Goal: Task Accomplishment & Management: Complete application form

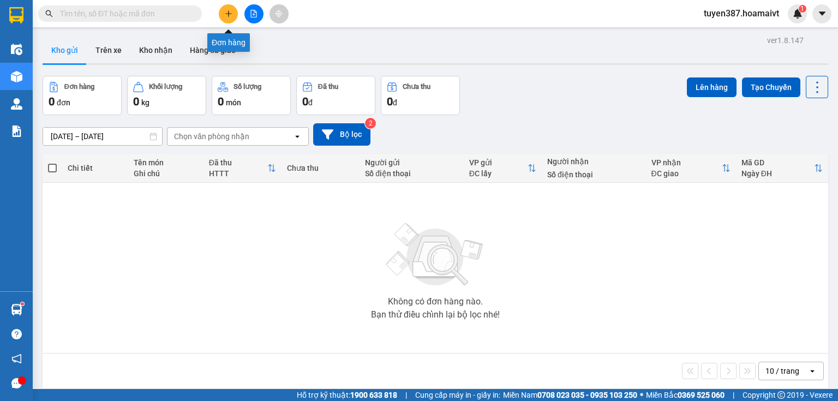
click at [225, 8] on button at bounding box center [228, 13] width 19 height 19
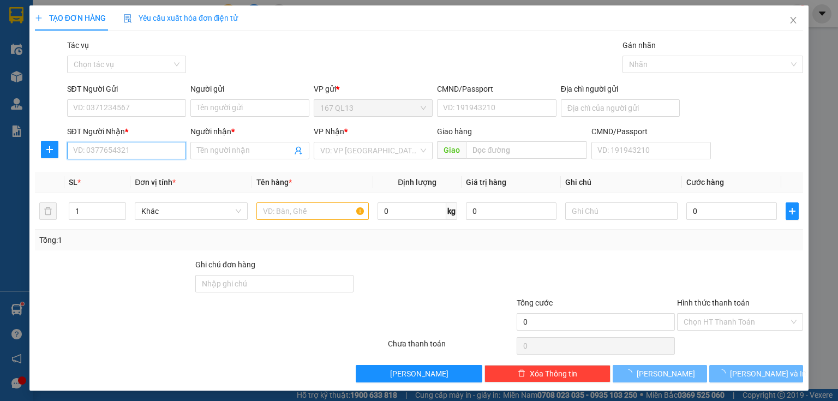
click at [146, 151] on input "SĐT Người Nhận *" at bounding box center [126, 150] width 119 height 17
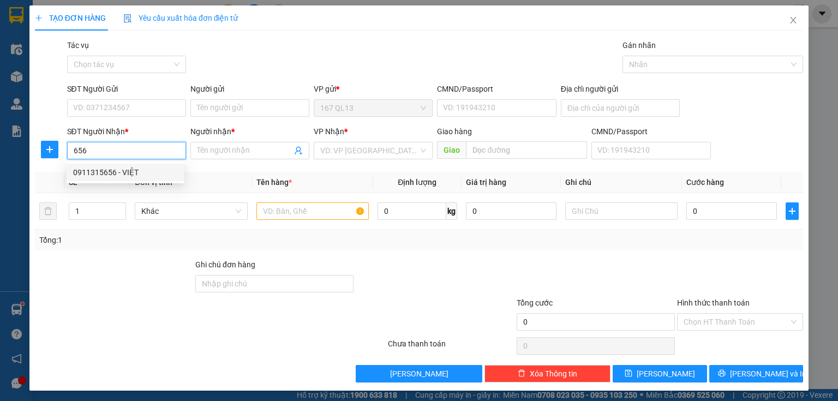
click at [112, 171] on div "0911315656 - VIỆT" at bounding box center [125, 172] width 105 height 12
type input "0911315656"
type input "VIỆT"
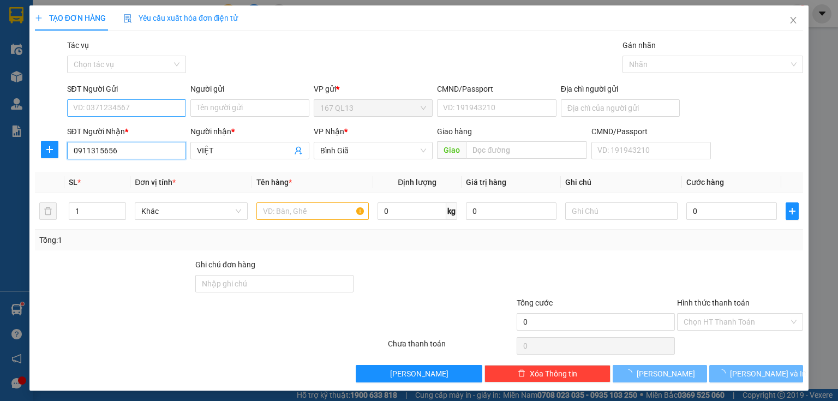
type input "0911315656"
click at [118, 103] on input "SĐT Người Gửi" at bounding box center [126, 107] width 119 height 17
click at [107, 127] on div "0989558029 - BAO" at bounding box center [126, 130] width 107 height 12
type input "0989558029"
type input "BAO"
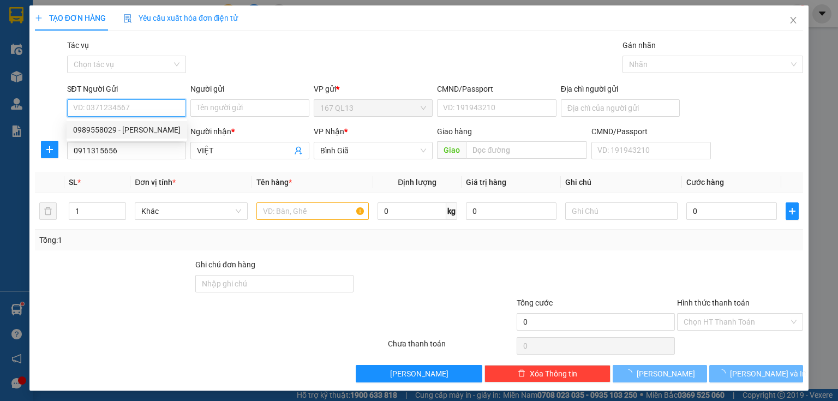
type input "056095011286"
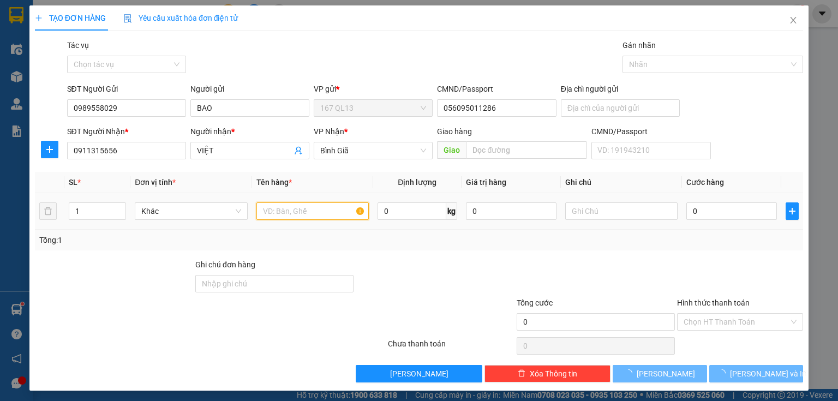
click at [292, 213] on input "text" at bounding box center [312, 210] width 112 height 17
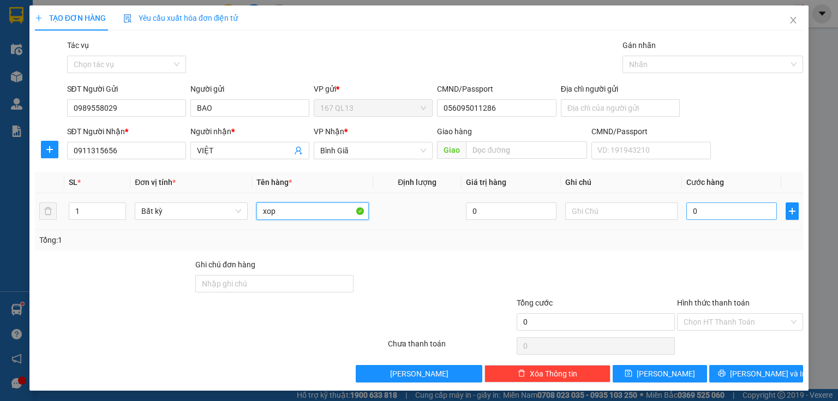
type input "xop"
click at [686, 207] on input "0" at bounding box center [731, 210] width 91 height 17
type input "6"
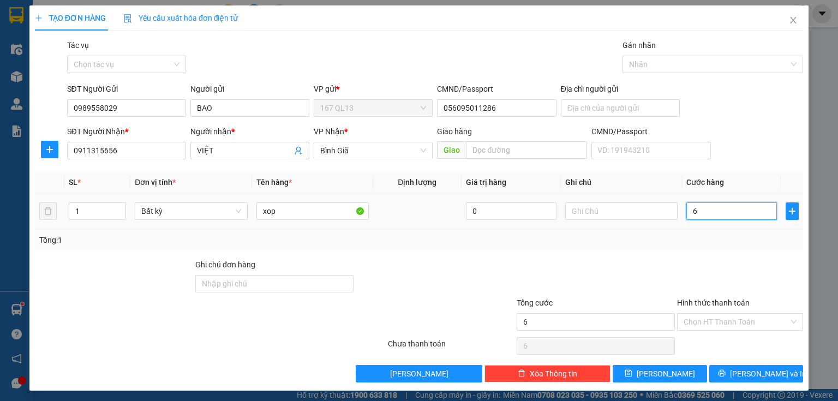
type input "60"
type input "60.000"
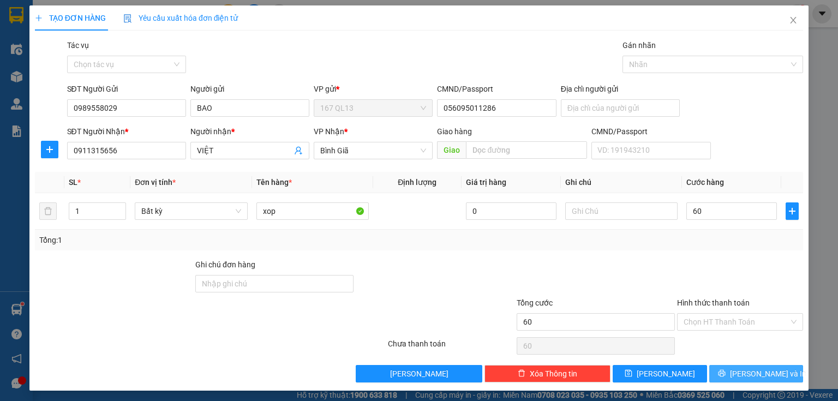
type input "60.000"
click at [756, 375] on span "Lưu và In" at bounding box center [768, 374] width 76 height 12
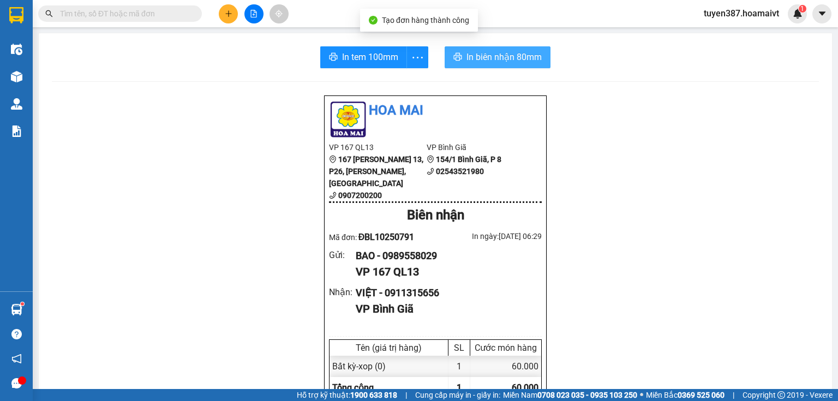
click at [496, 54] on span "In biên nhận 80mm" at bounding box center [504, 57] width 75 height 14
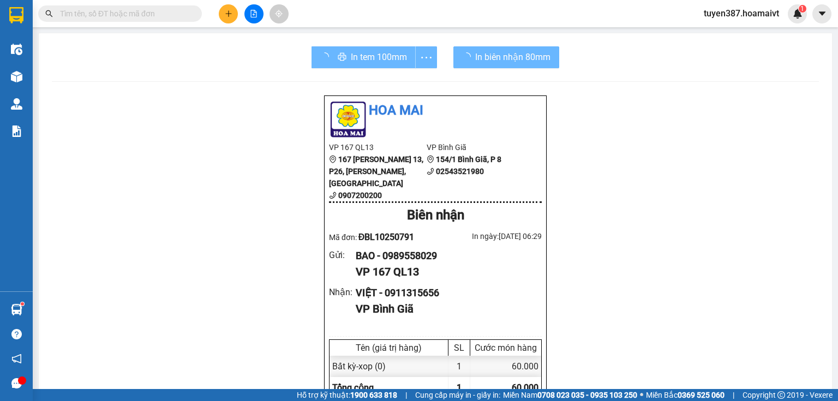
click at [375, 51] on div "In tem 100mm" at bounding box center [375, 57] width 126 height 22
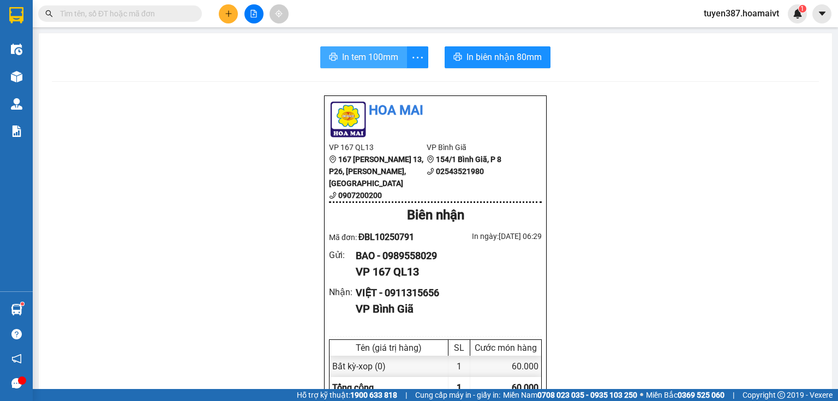
click at [384, 56] on span "In tem 100mm" at bounding box center [370, 57] width 56 height 14
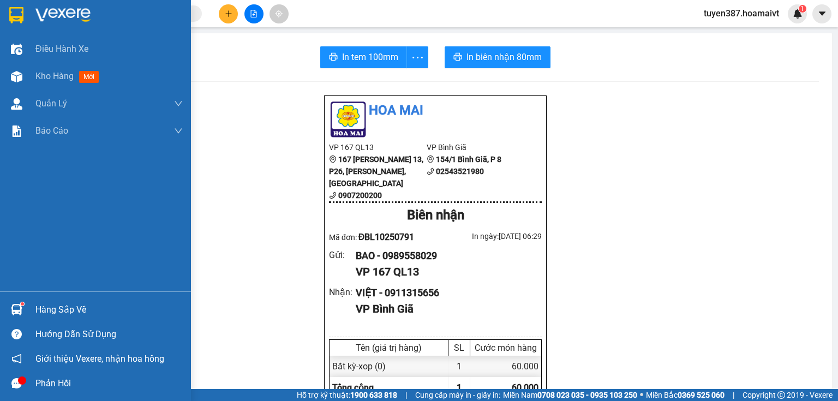
click at [72, 306] on div "Hàng sắp về" at bounding box center [108, 310] width 147 height 16
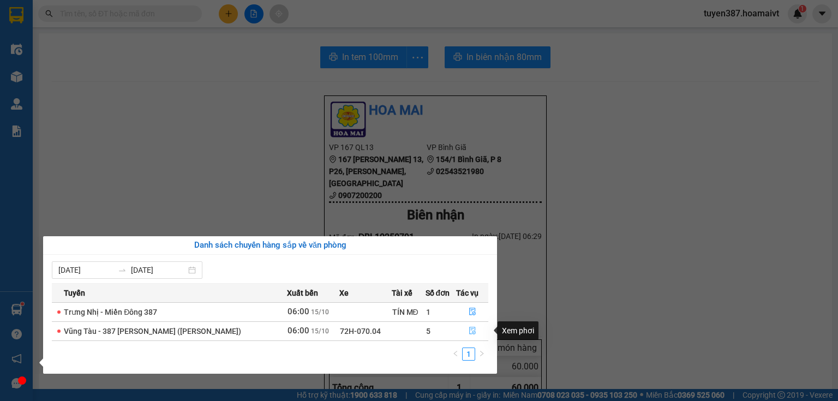
click at [473, 332] on icon "file-done" at bounding box center [472, 331] width 7 height 8
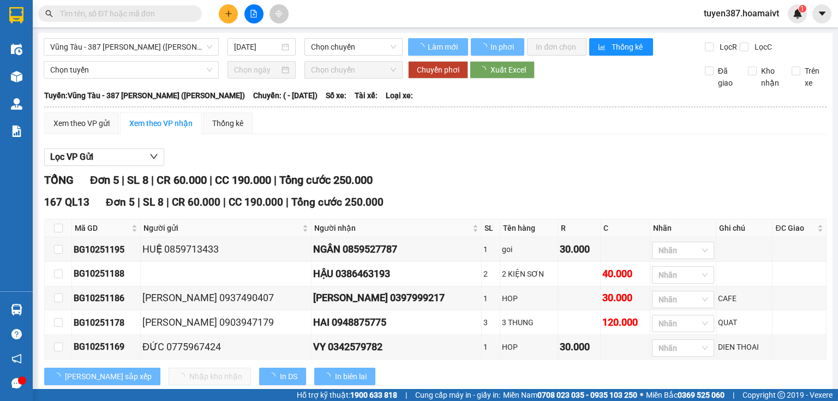
type input "[DATE]"
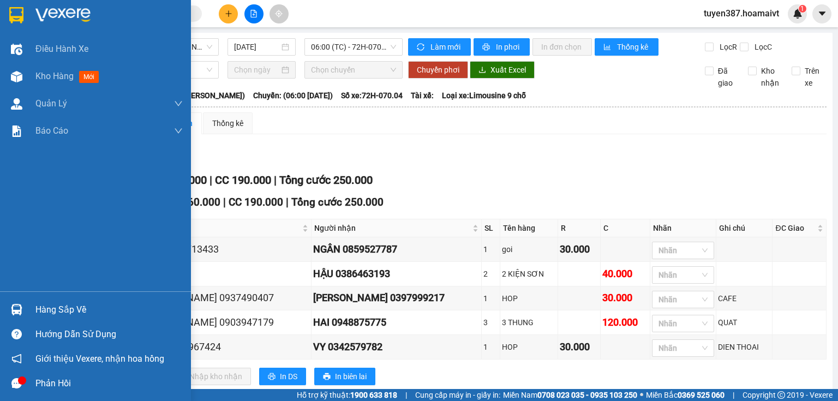
click at [89, 255] on div "Điều hành xe Kho hàng mới Quản Lý Quản lý chuyến Quản lý khách hàng mới Báo cáo…" at bounding box center [95, 163] width 191 height 256
click at [37, 307] on div "Hàng sắp về" at bounding box center [108, 310] width 147 height 16
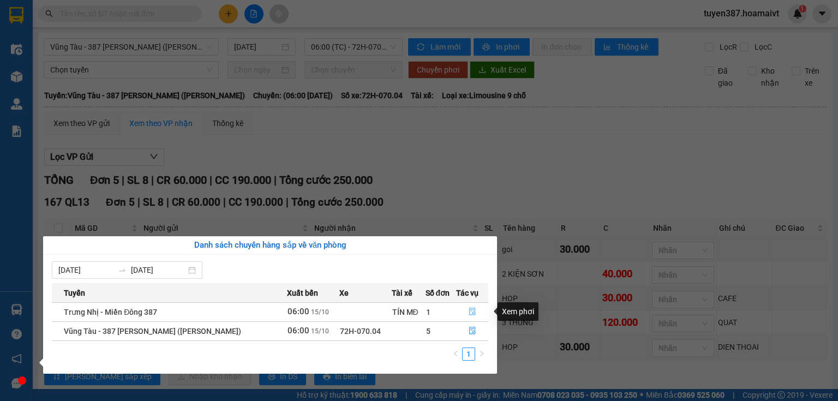
click at [470, 310] on icon "file-done" at bounding box center [473, 312] width 8 height 8
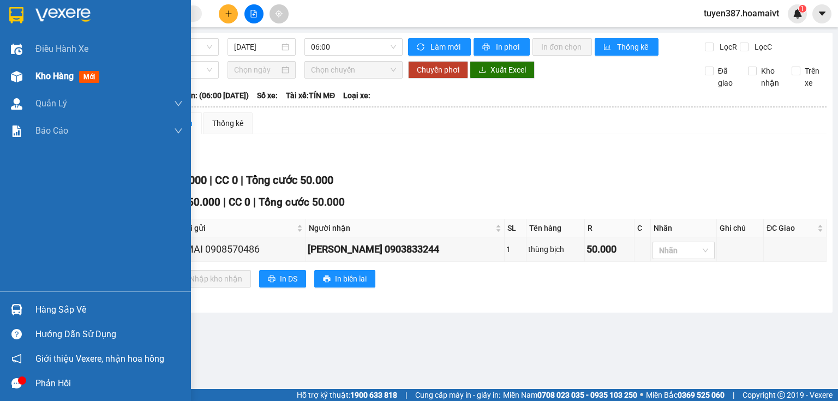
click at [89, 70] on div "Kho hàng mới" at bounding box center [69, 76] width 68 height 14
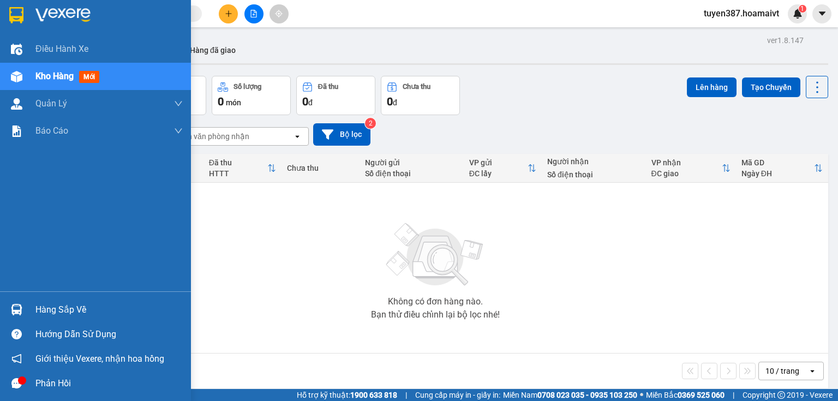
click at [61, 306] on div "Hàng sắp về" at bounding box center [108, 310] width 147 height 16
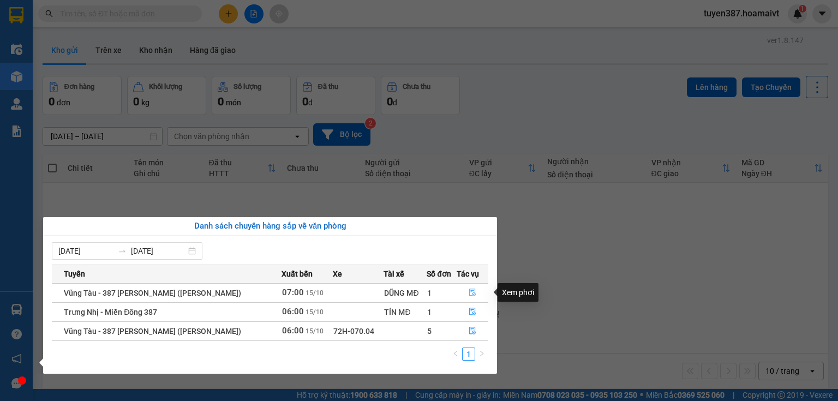
click at [469, 289] on icon "file-done" at bounding box center [472, 293] width 7 height 8
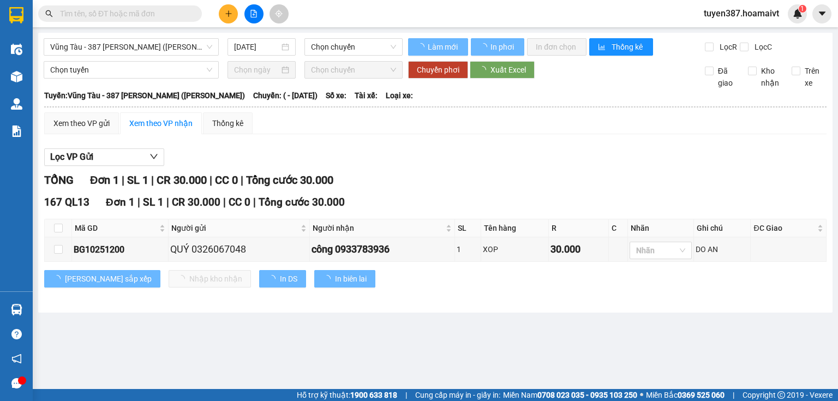
type input "[DATE]"
